Goal: Task Accomplishment & Management: Complete application form

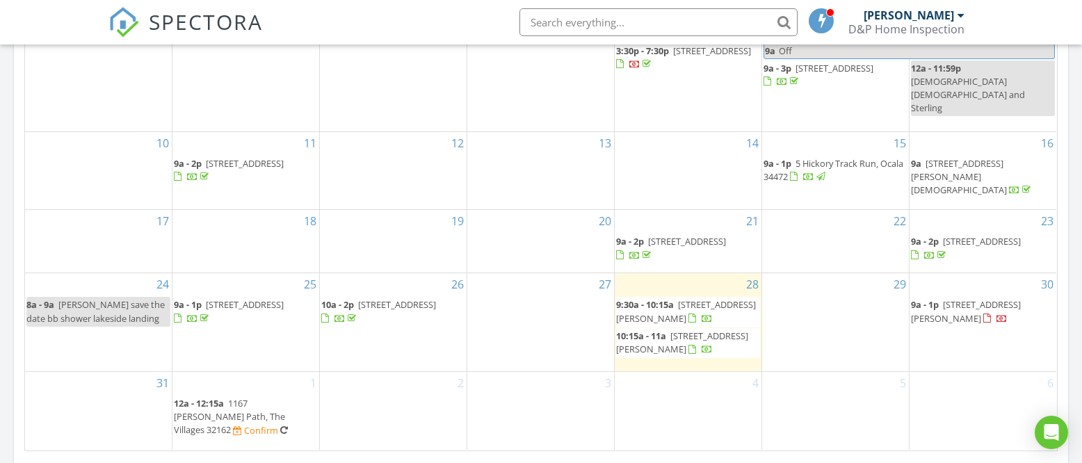
scroll to position [826, 0]
click at [693, 364] on div "28 9:30a - 10:15a 202 Jasper St, Bushnell 33513 10:15a - 11a 204 Jasper St, Bus…" at bounding box center [687, 319] width 147 height 97
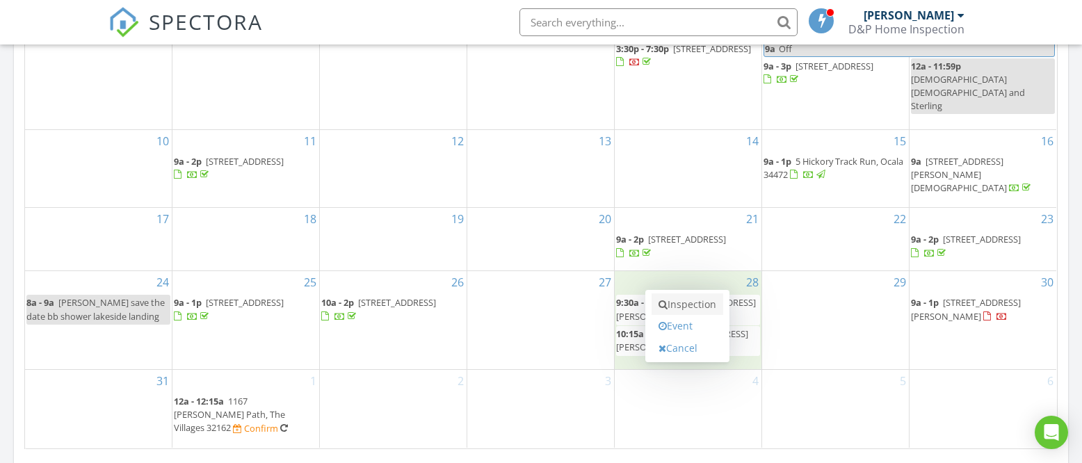
click at [694, 309] on link "Inspection" at bounding box center [687, 304] width 72 height 22
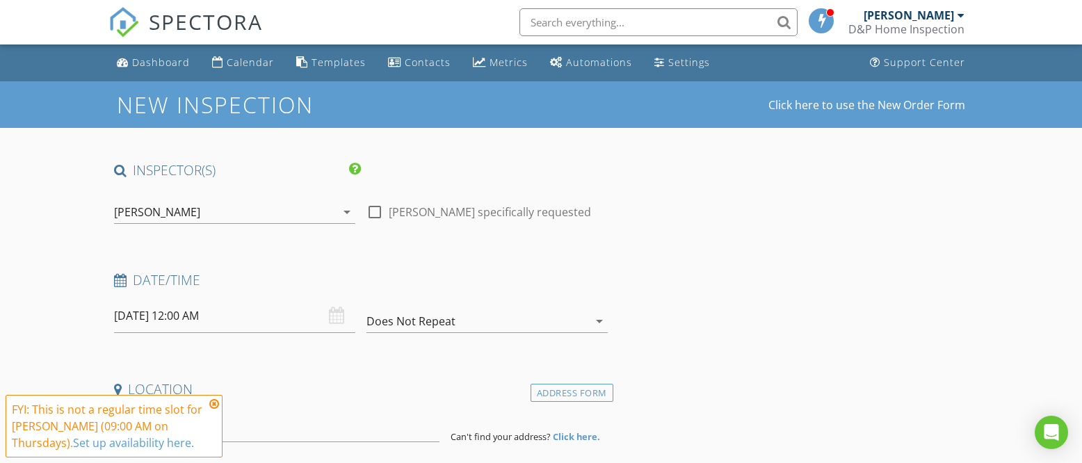
click at [215, 405] on icon at bounding box center [214, 403] width 10 height 11
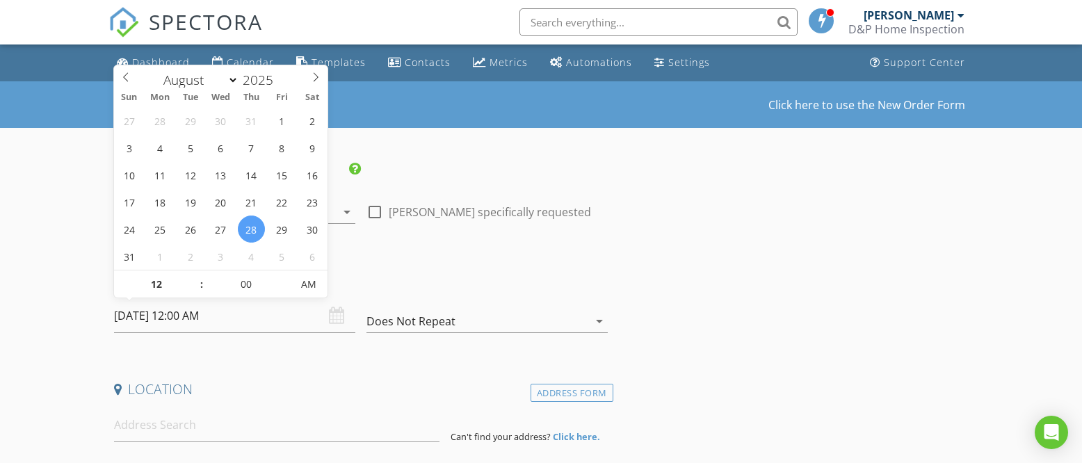
click at [267, 327] on input "08/28/2025 12:00 AM" at bounding box center [234, 316] width 241 height 34
type input "11"
click at [196, 288] on span at bounding box center [195, 291] width 10 height 14
type input "08/28/2025 11:00 AM"
click at [305, 284] on span "PM" at bounding box center [308, 284] width 38 height 28
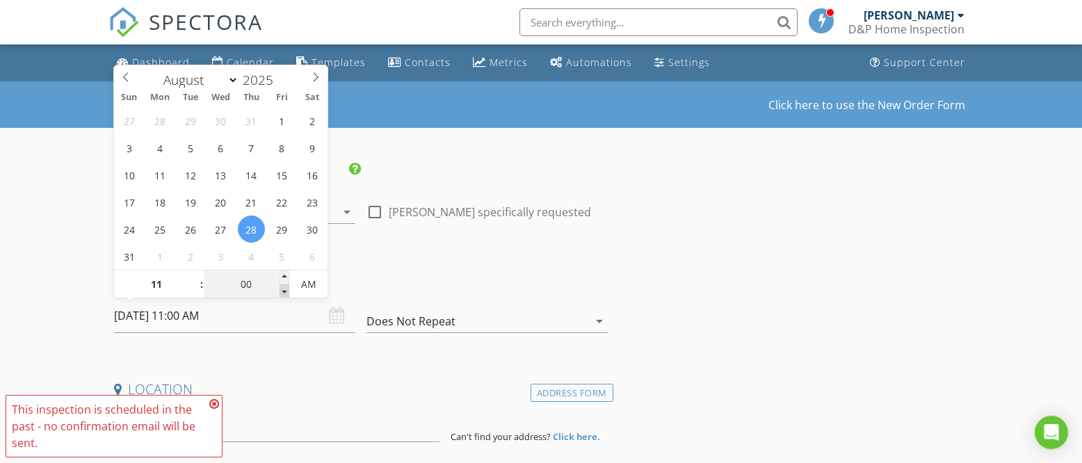
type input "10"
type input "55"
type input "08/28/2025 10:55 AM"
click at [284, 287] on span at bounding box center [284, 291] width 10 height 14
type input "50"
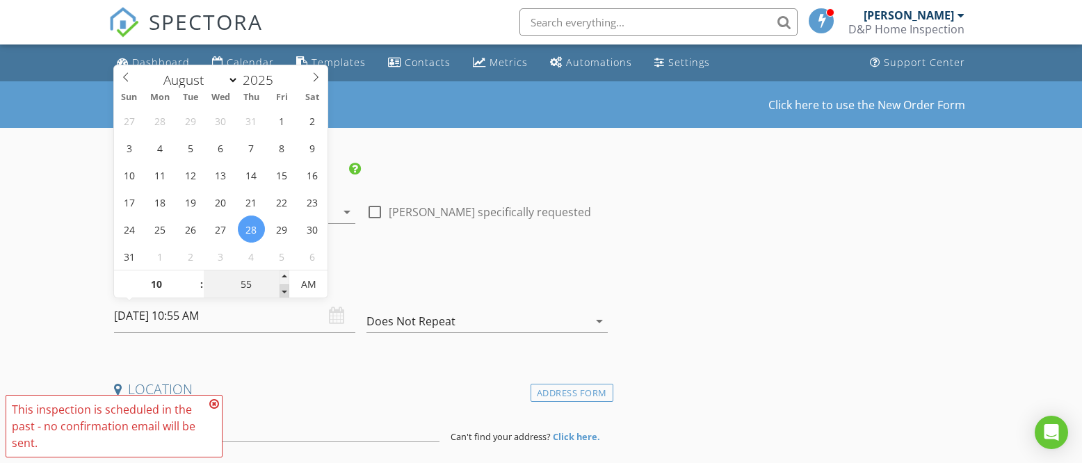
type input "08/28/2025 10:50 AM"
click at [284, 287] on span at bounding box center [284, 291] width 10 height 14
type input "45"
type input "08/28/2025 10:45 AM"
click at [284, 287] on span at bounding box center [284, 291] width 10 height 14
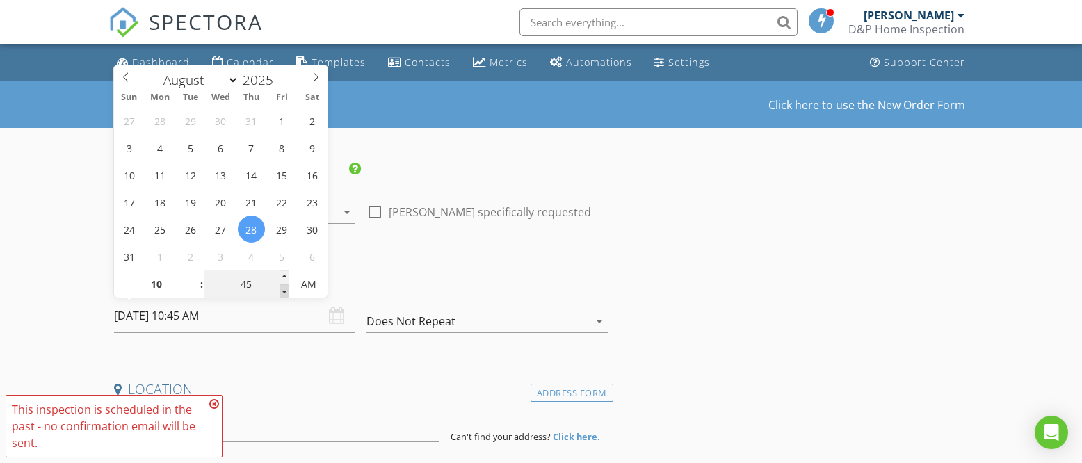
type input "40"
type input "08/28/2025 10:40 AM"
click at [284, 287] on span at bounding box center [284, 291] width 10 height 14
type input "35"
type input "08/28/2025 10:35 AM"
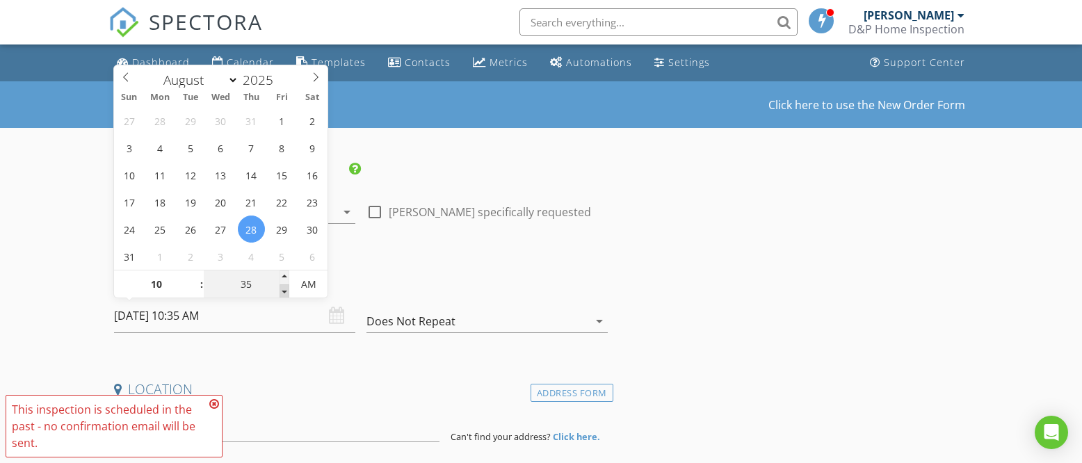
click at [284, 287] on span at bounding box center [284, 291] width 10 height 14
type input "30"
type input "08/28/2025 10:30 AM"
click at [284, 287] on span at bounding box center [284, 291] width 10 height 14
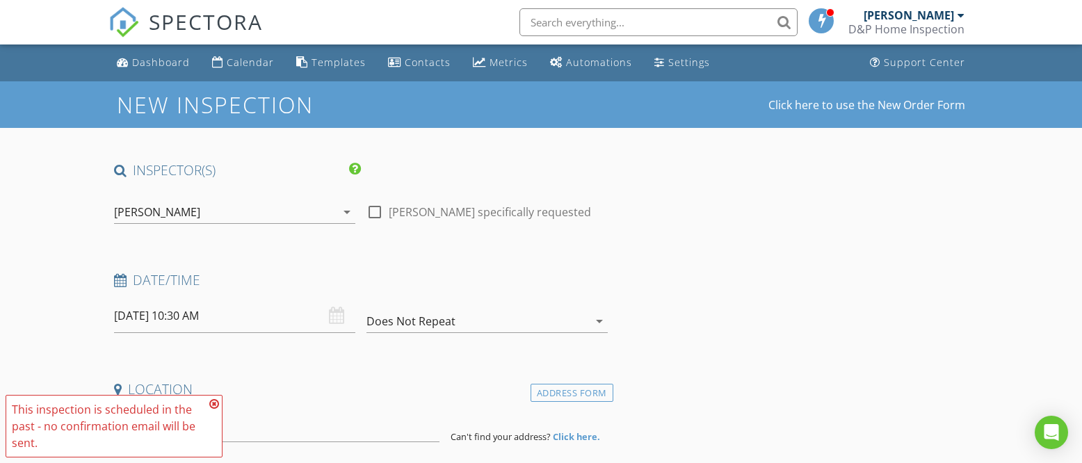
click at [472, 281] on h4 "Date/Time" at bounding box center [360, 280] width 493 height 18
click at [213, 402] on icon at bounding box center [214, 403] width 10 height 11
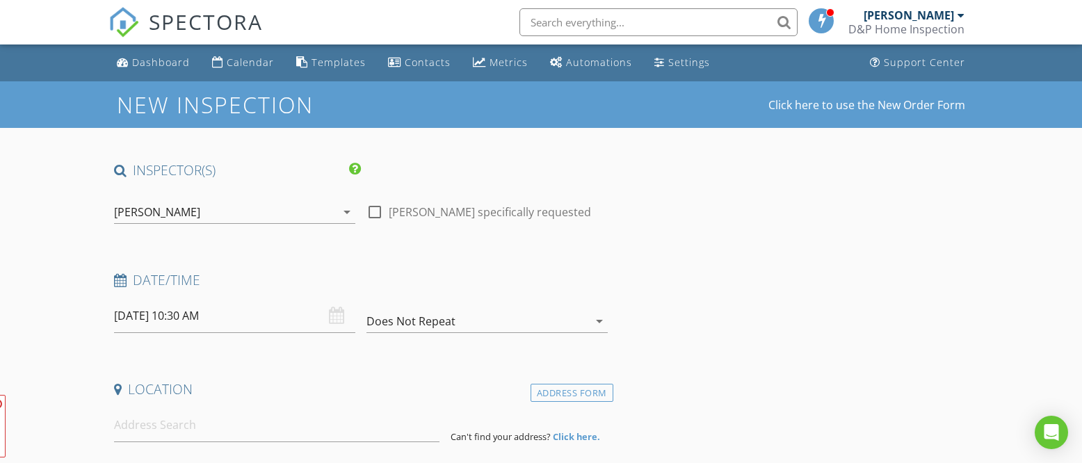
click at [231, 430] on input at bounding box center [276, 425] width 325 height 34
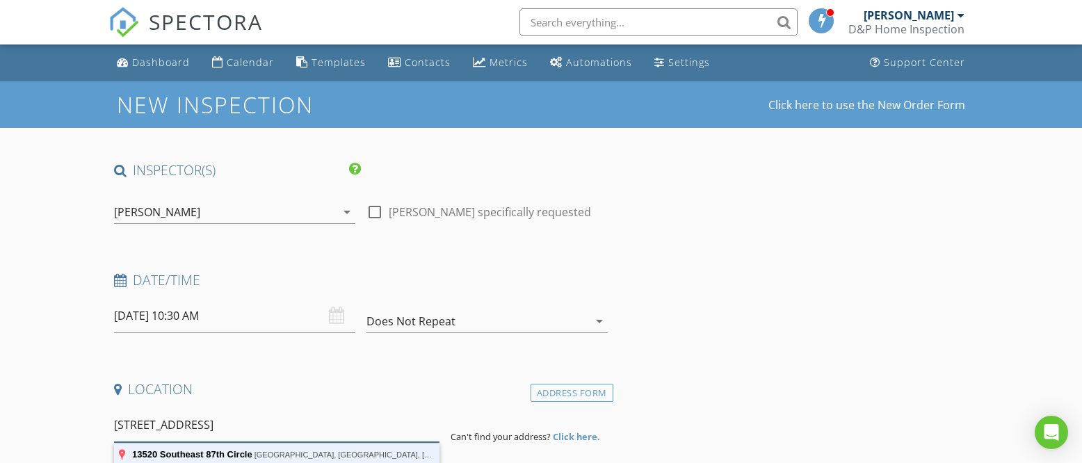
type input "13520 Southeast 87th Circle, Summerfield, FL, USA"
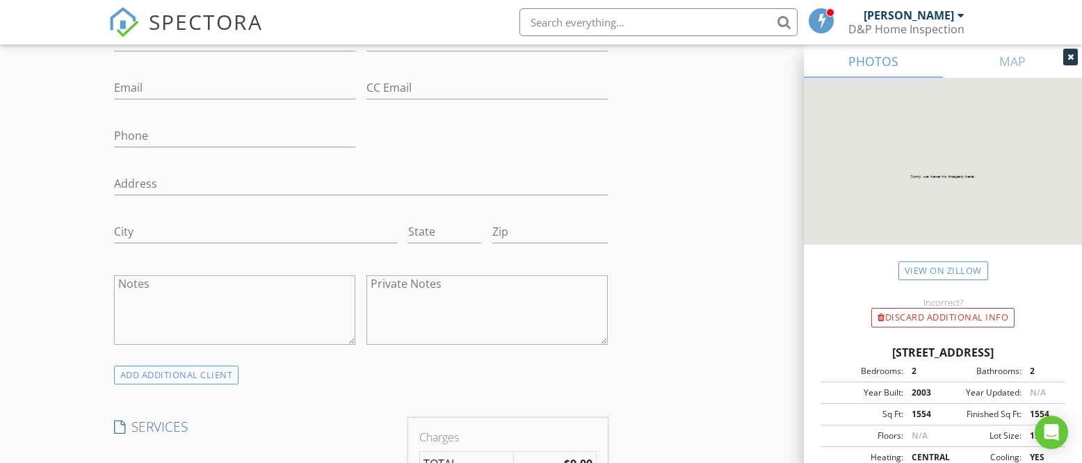
scroll to position [692, 0]
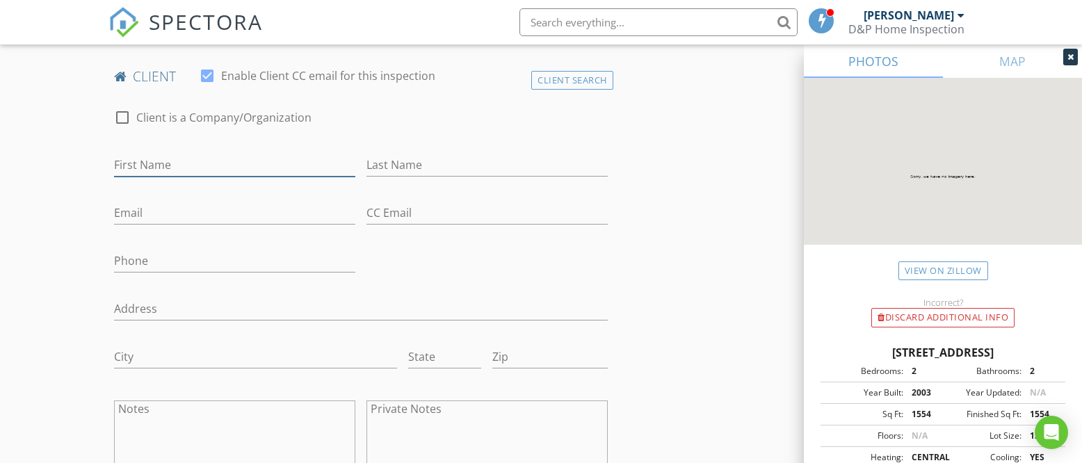
click at [179, 169] on input "First Name" at bounding box center [234, 165] width 241 height 23
type input "[PERSON_NAME]"
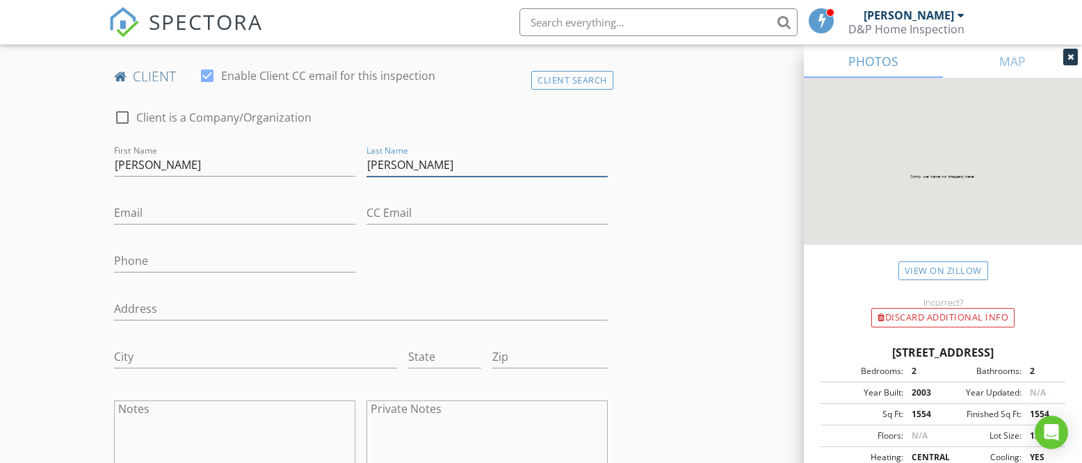
type input "[PERSON_NAME]"
click at [165, 256] on input "Phone" at bounding box center [234, 261] width 241 height 23
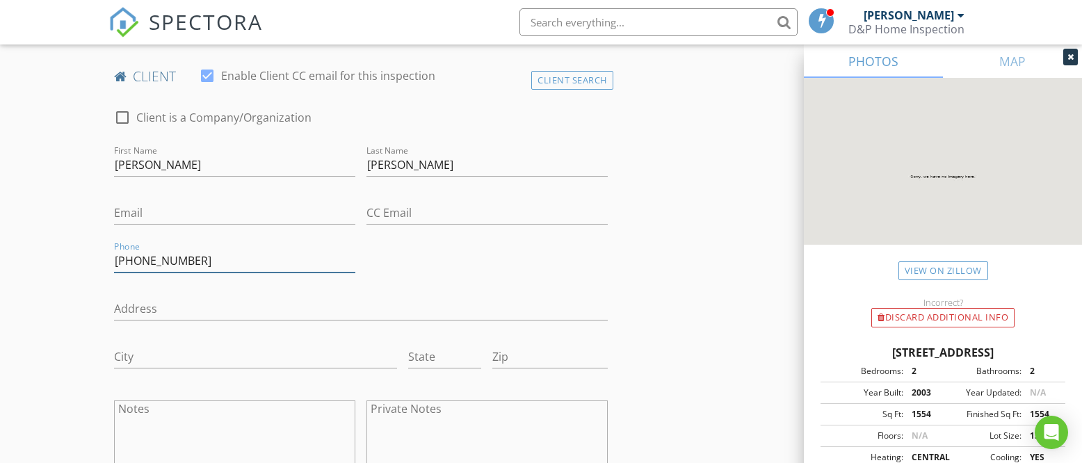
type input "[PHONE_NUMBER]"
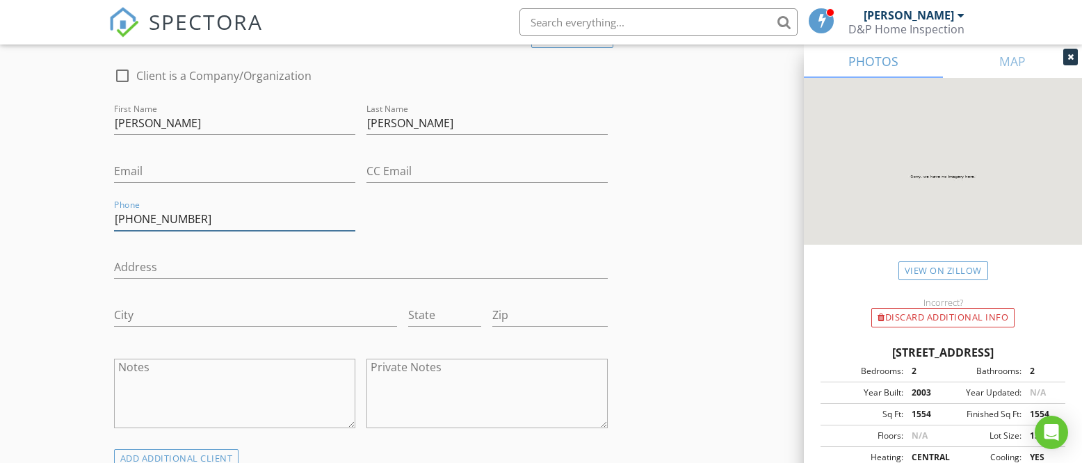
scroll to position [741, 0]
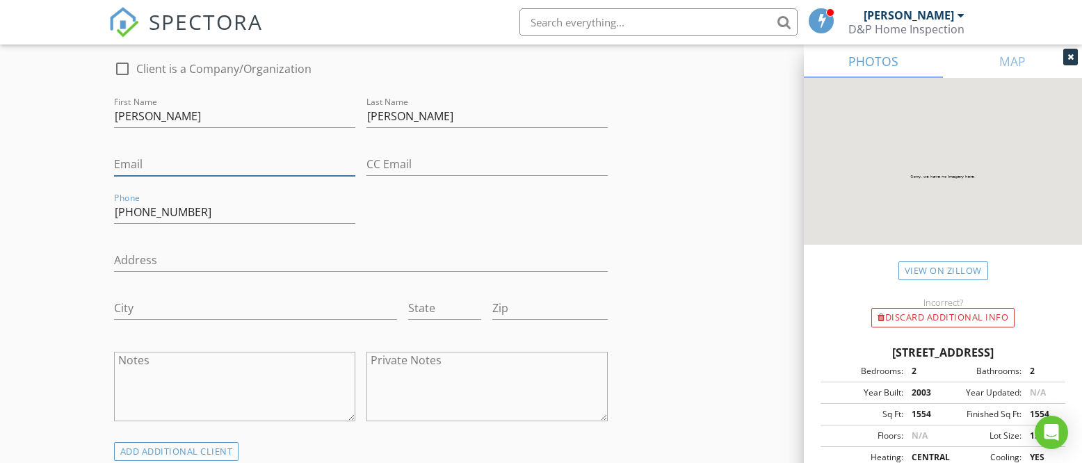
click at [275, 170] on input "Email" at bounding box center [234, 164] width 241 height 23
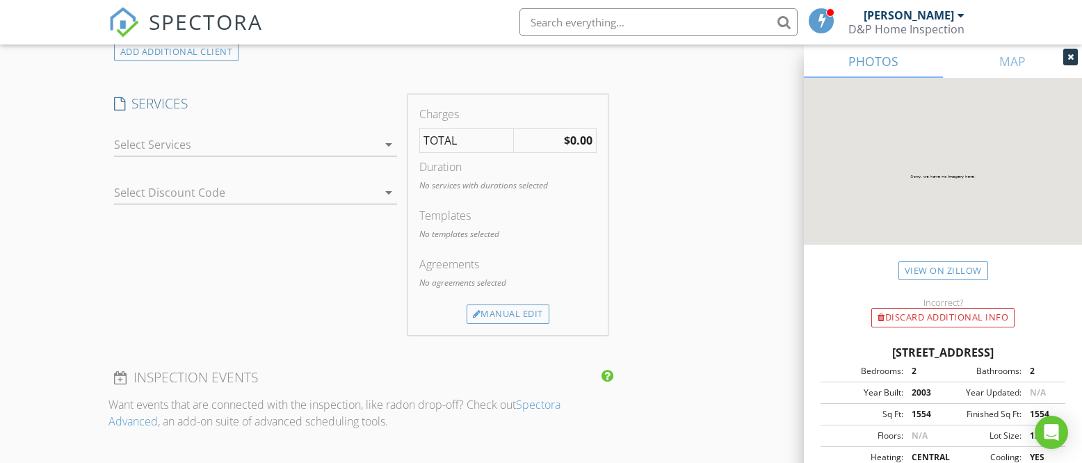
scroll to position [1004, 0]
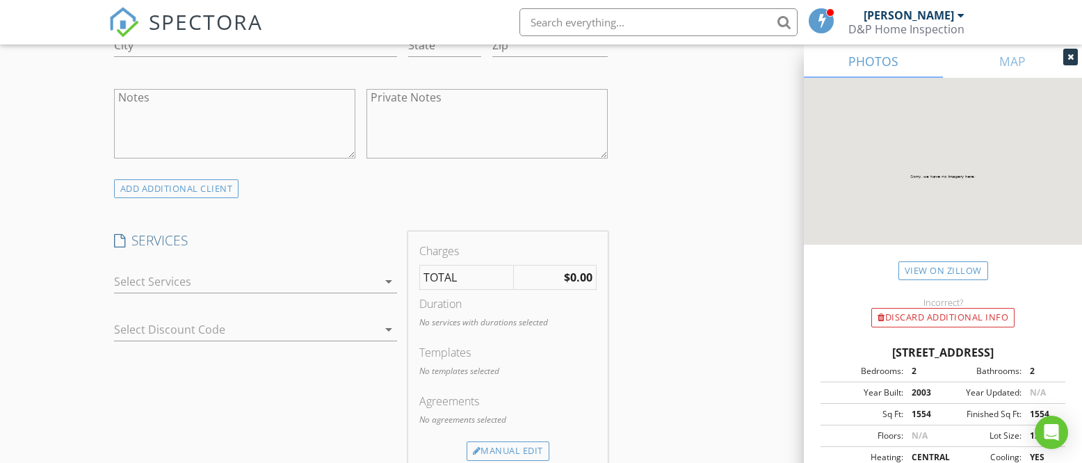
type input "[EMAIL_ADDRESS][DOMAIN_NAME]"
click at [302, 289] on div at bounding box center [246, 281] width 264 height 22
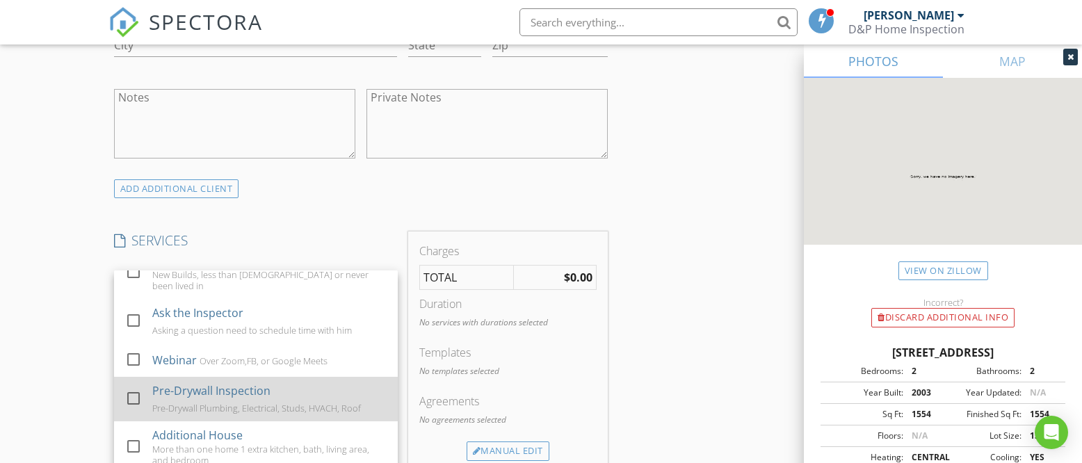
scroll to position [632, 0]
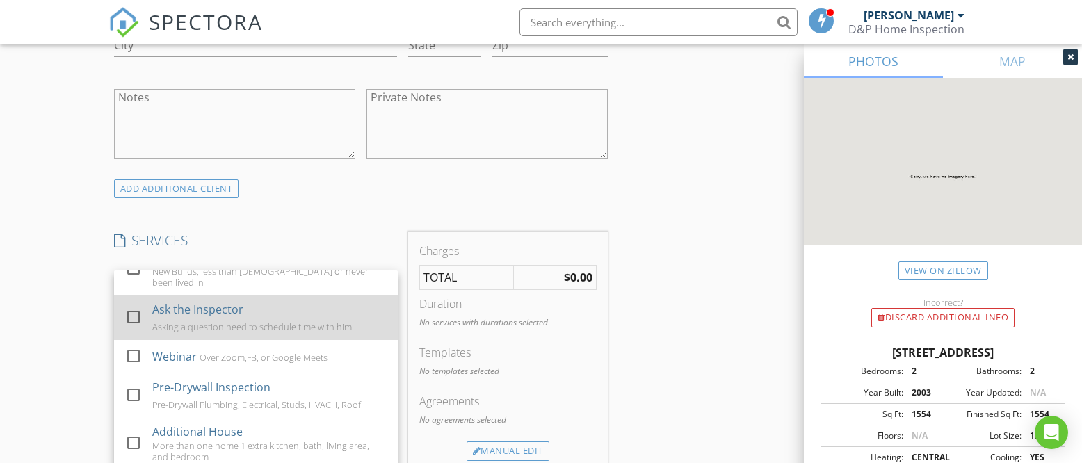
click at [134, 312] on div at bounding box center [134, 317] width 24 height 24
checkbox input "false"
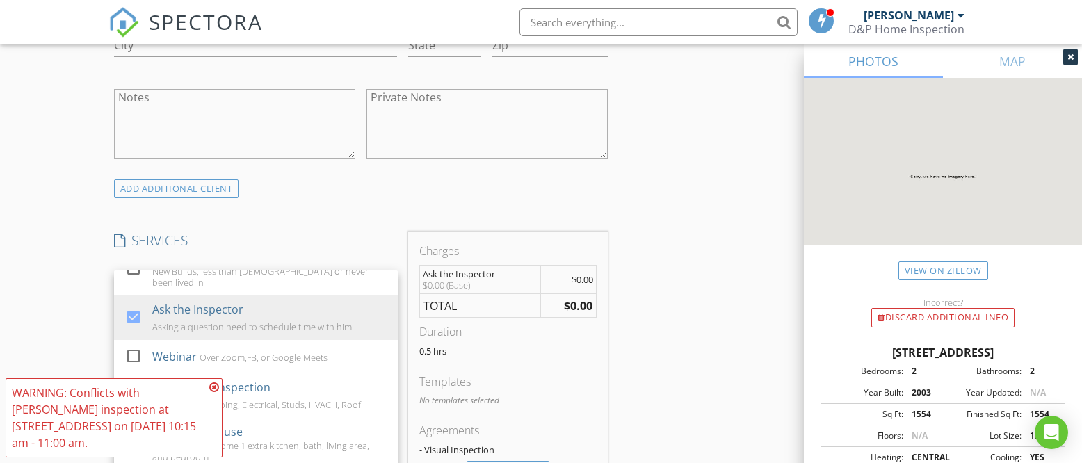
click at [213, 385] on icon at bounding box center [214, 387] width 10 height 11
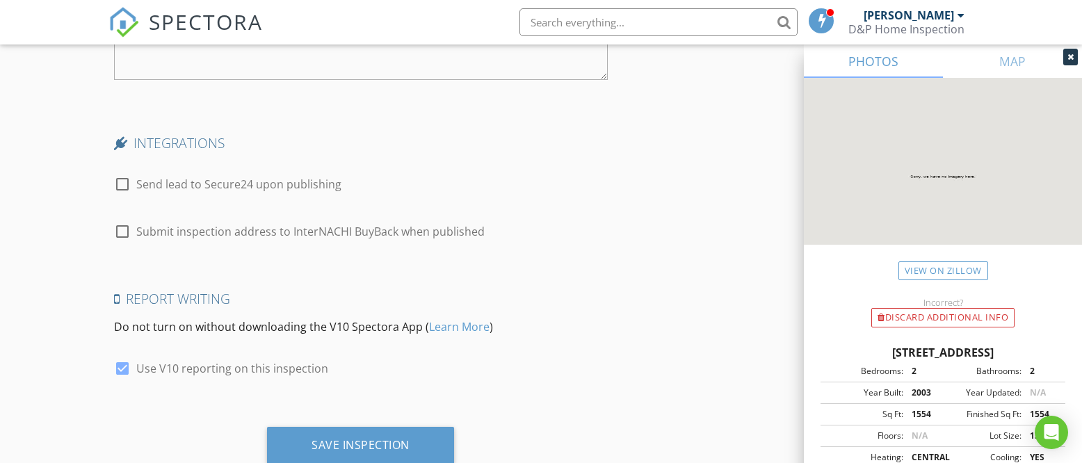
scroll to position [2241, 0]
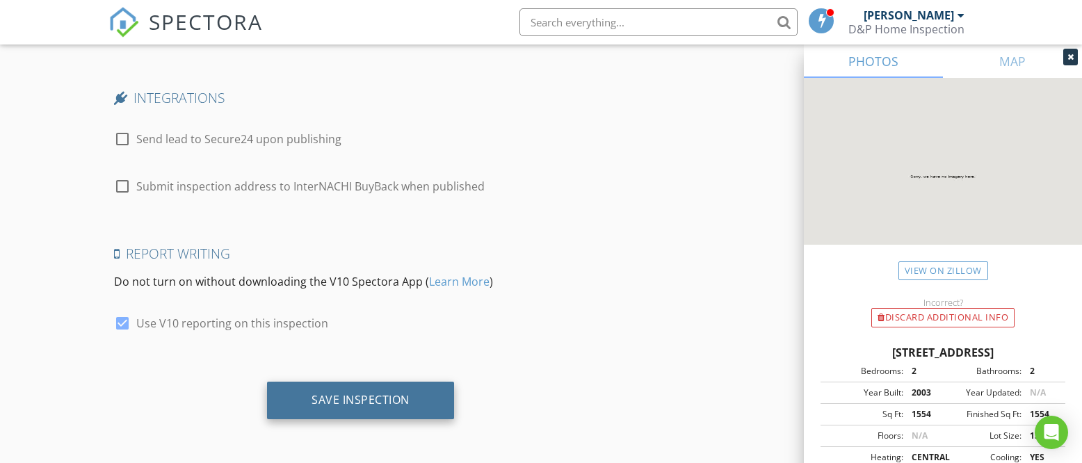
click at [391, 400] on div "Save Inspection" at bounding box center [360, 400] width 98 height 14
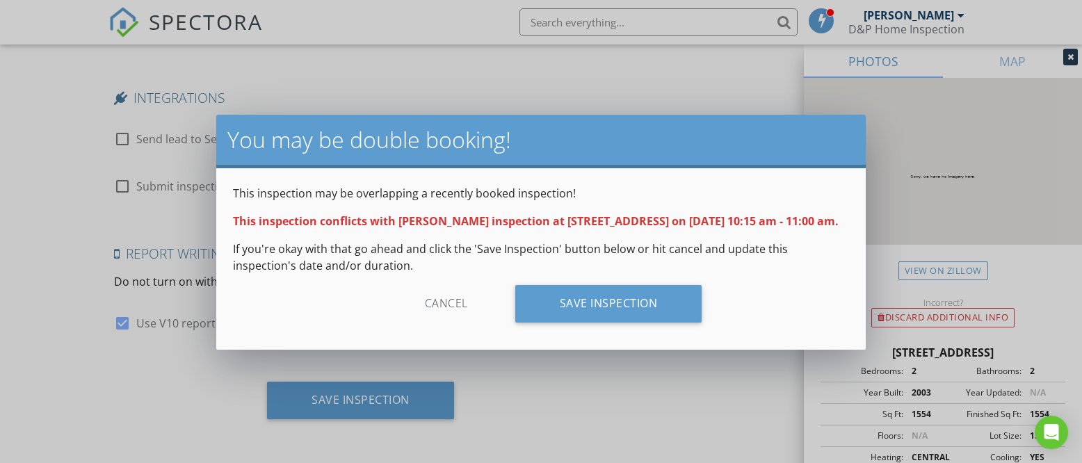
click at [443, 307] on div "Cancel" at bounding box center [446, 304] width 132 height 38
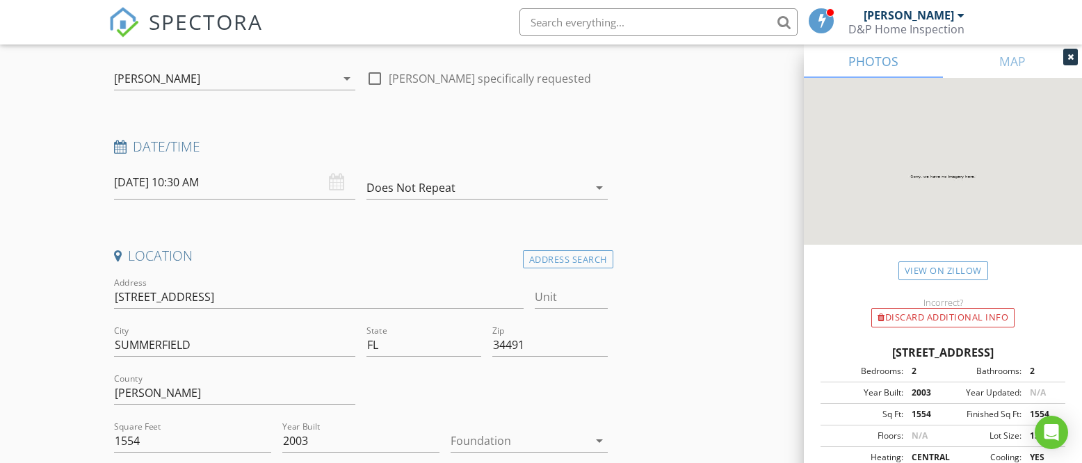
scroll to position [101, 0]
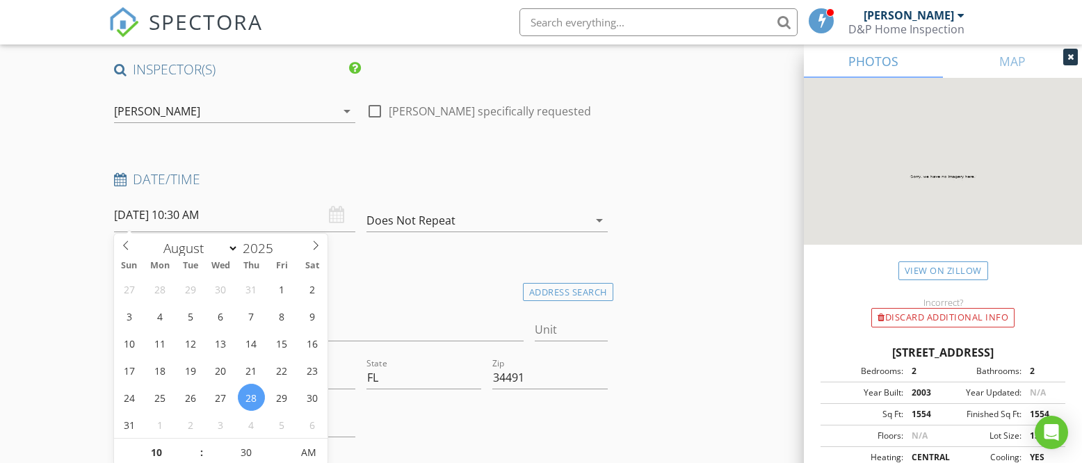
click at [253, 217] on input "08/28/2025 10:30 AM" at bounding box center [234, 215] width 241 height 34
type input "11"
type input "[DATE] 11:30 AM"
click at [195, 444] on span at bounding box center [195, 446] width 10 height 14
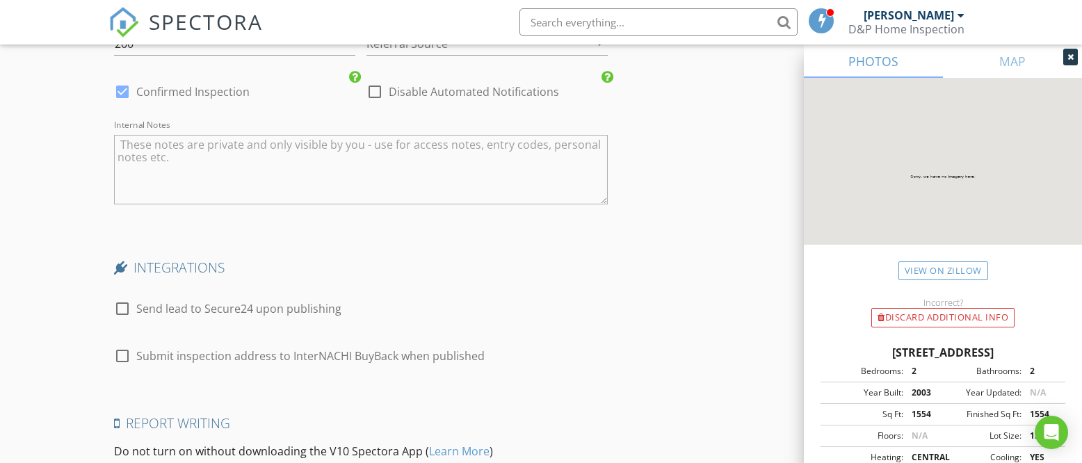
scroll to position [2241, 0]
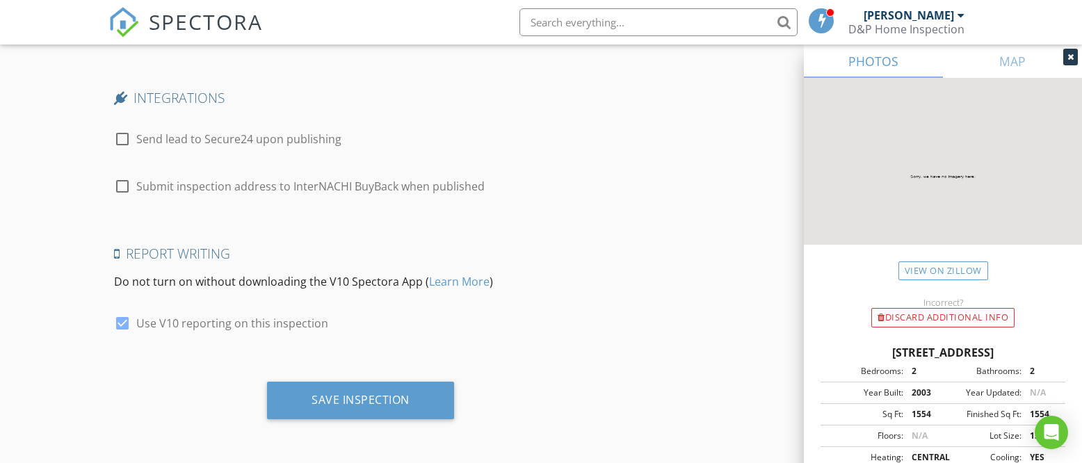
drag, startPoint x: 336, startPoint y: 396, endPoint x: 366, endPoint y: 366, distance: 42.8
click at [336, 395] on div "Save Inspection" at bounding box center [360, 400] width 98 height 14
